Goal: Find contact information: Find contact information

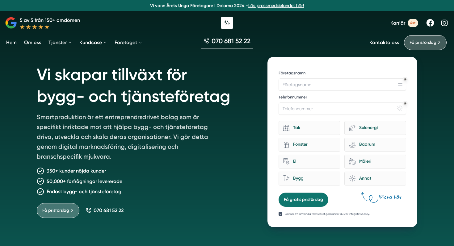
click at [431, 23] on link at bounding box center [429, 22] width 9 height 9
click at [441, 25] on icon at bounding box center [444, 23] width 6 height 6
drag, startPoint x: 265, startPoint y: 40, endPoint x: 210, endPoint y: 41, distance: 54.3
click at [210, 41] on div "070 681 52 22" at bounding box center [227, 42] width 454 height 21
copy span "070 681 52 22"
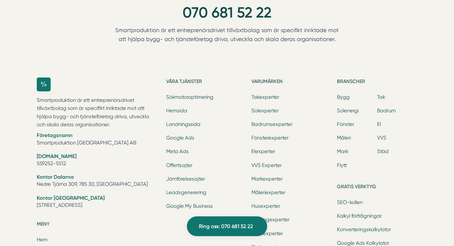
scroll to position [1891, 0]
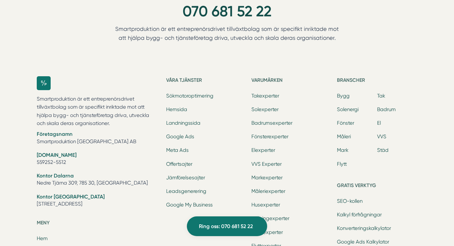
drag, startPoint x: 127, startPoint y: 204, endPoint x: 38, endPoint y: 205, distance: 89.5
click at [38, 205] on li "Kontor [GEOGRAPHIC_DATA] [STREET_ADDRESS]" at bounding box center [98, 201] width 122 height 16
copy li "[STREET_ADDRESS]"
